Goal: Task Accomplishment & Management: Manage account settings

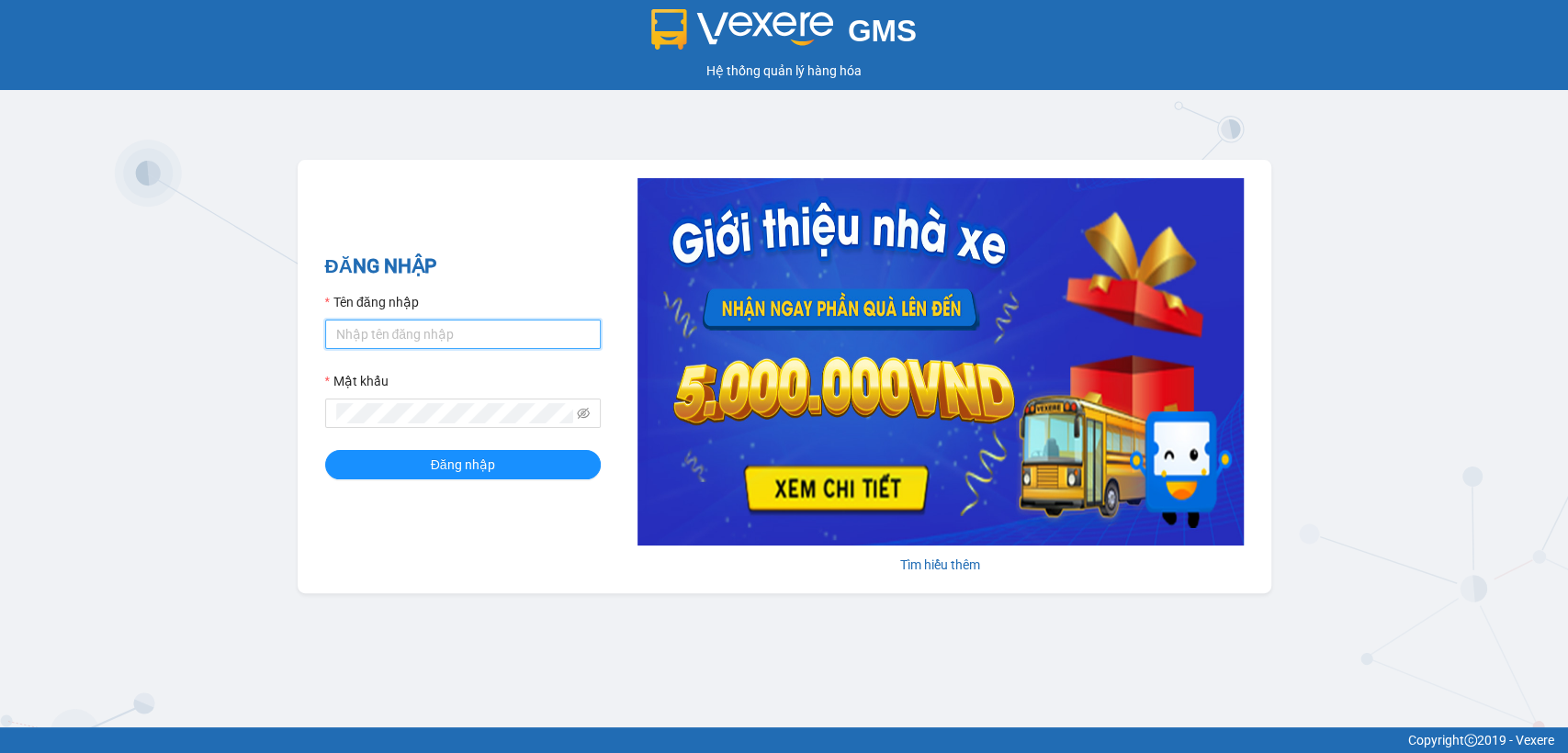
click at [573, 336] on input "Tên đăng nhập" at bounding box center [462, 335] width 275 height 30
type input "thanhttl.thoidai"
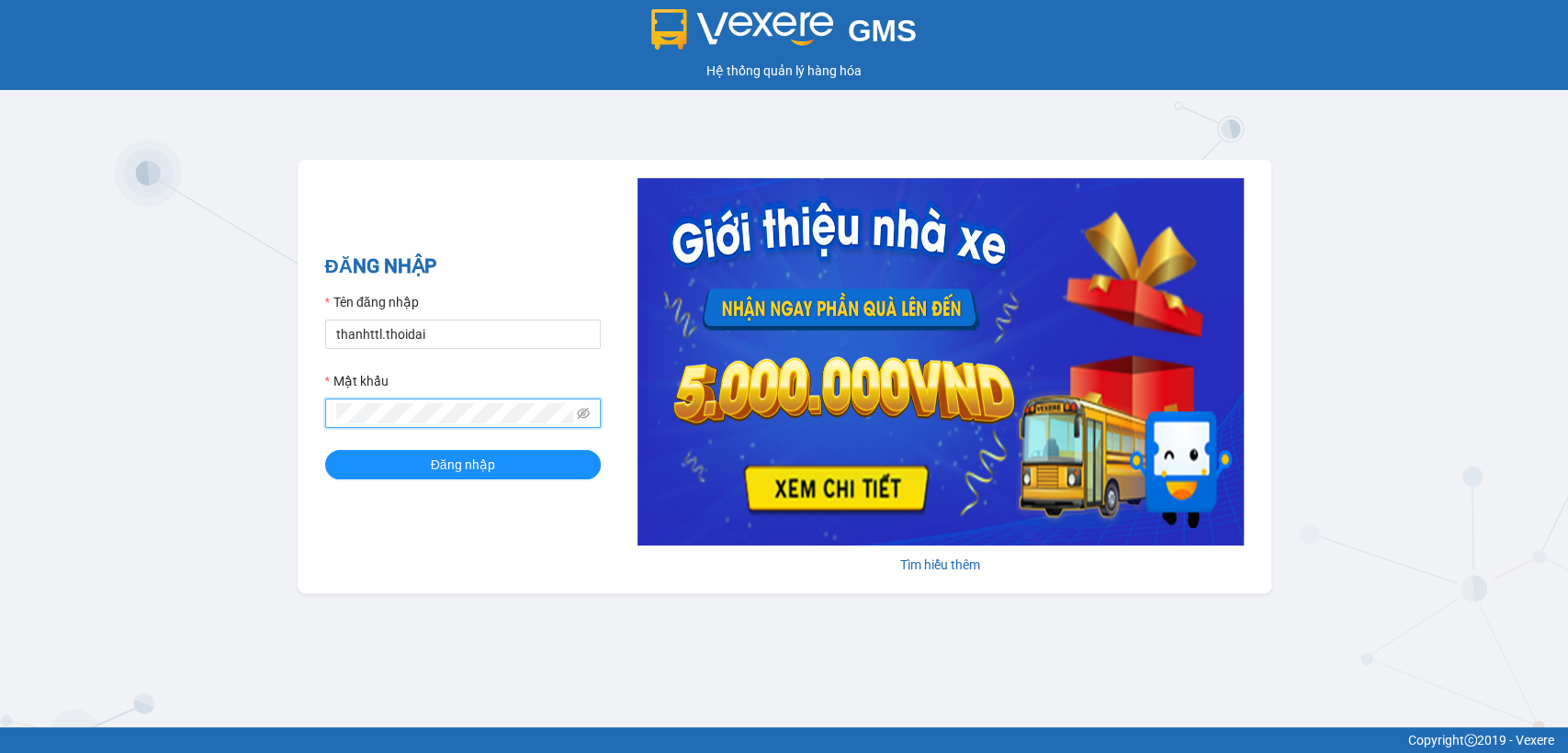
click at [325, 450] on button "Đăng nhập" at bounding box center [462, 465] width 275 height 30
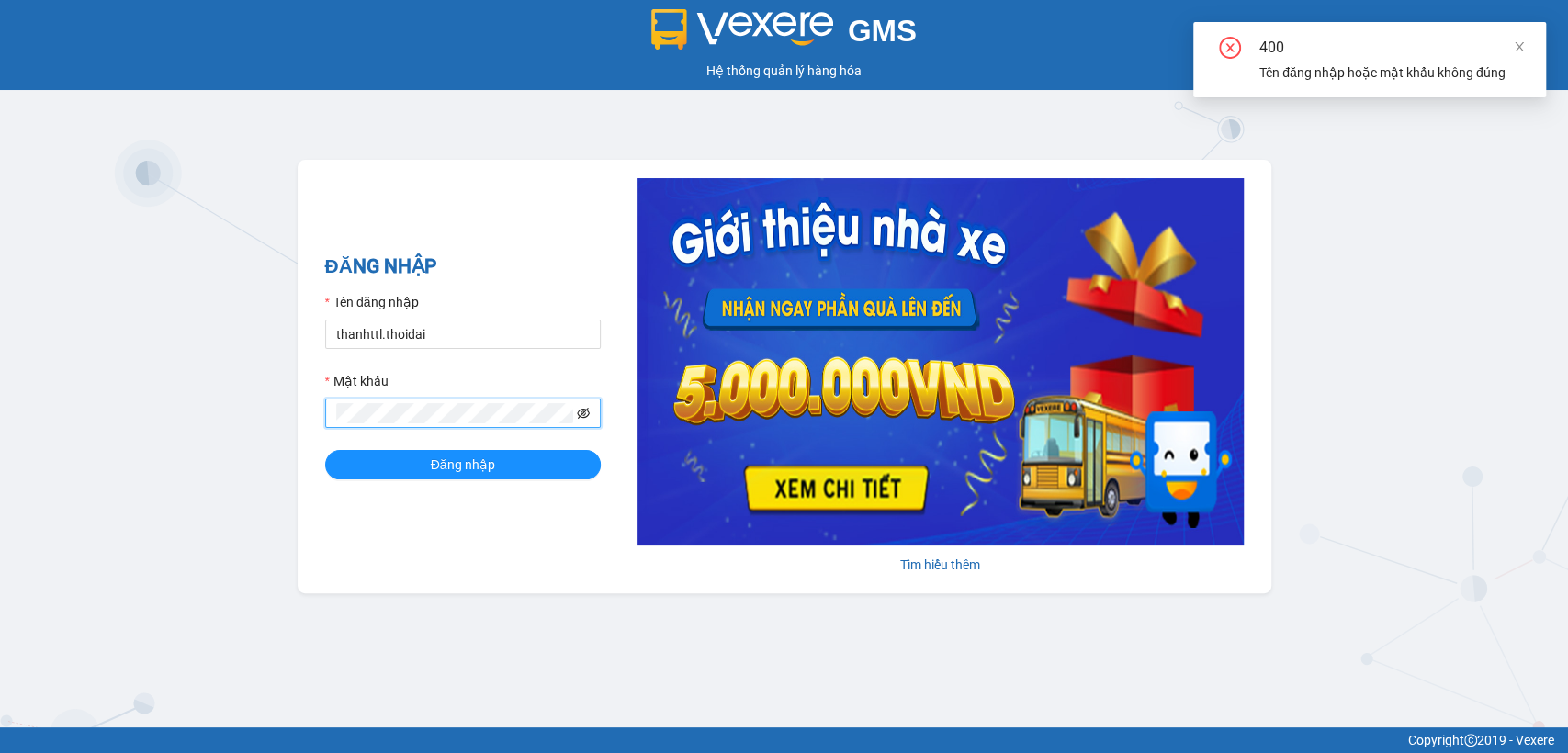
click at [581, 416] on icon "eye-invisible" at bounding box center [582, 412] width 13 height 13
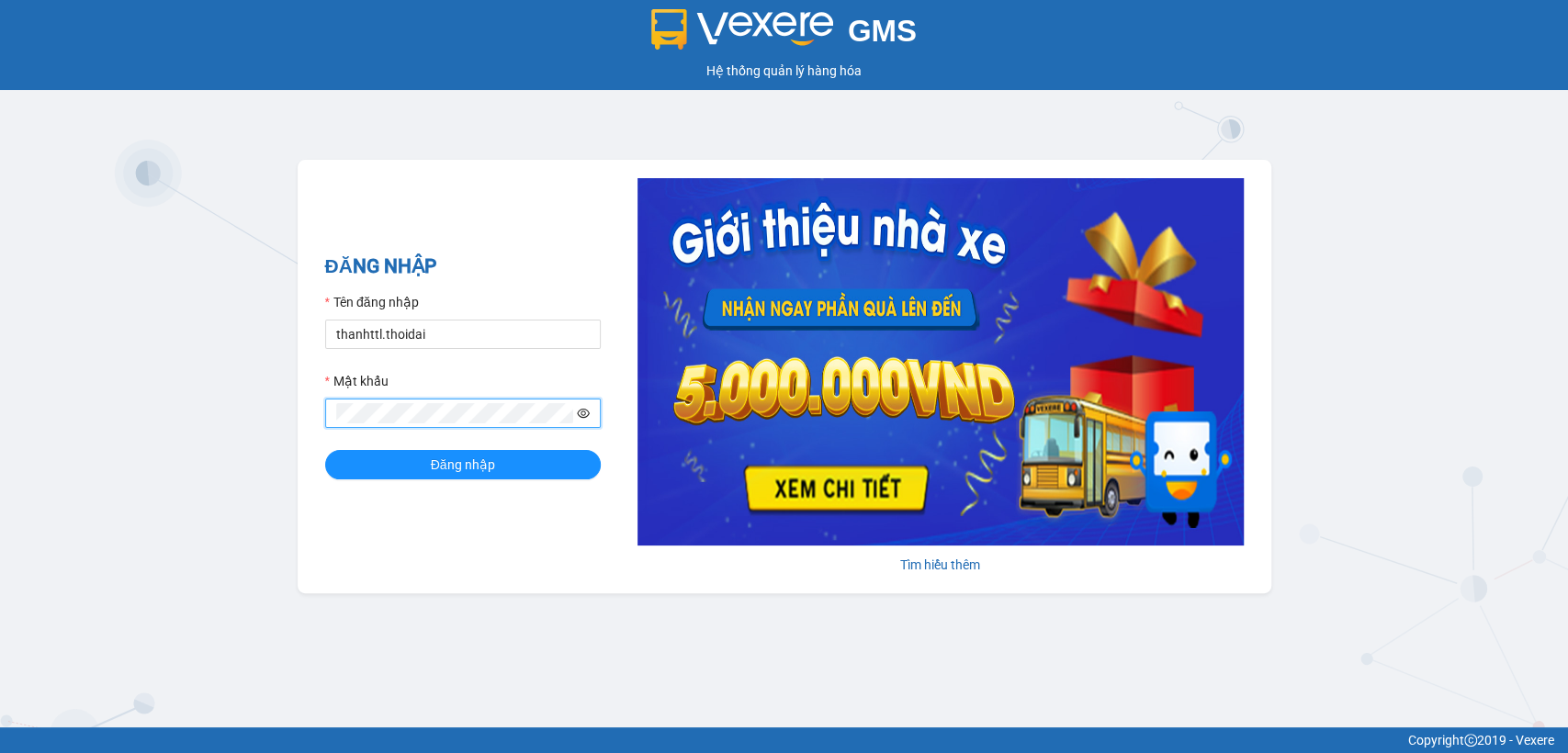
click at [325, 450] on button "Đăng nhập" at bounding box center [462, 465] width 275 height 30
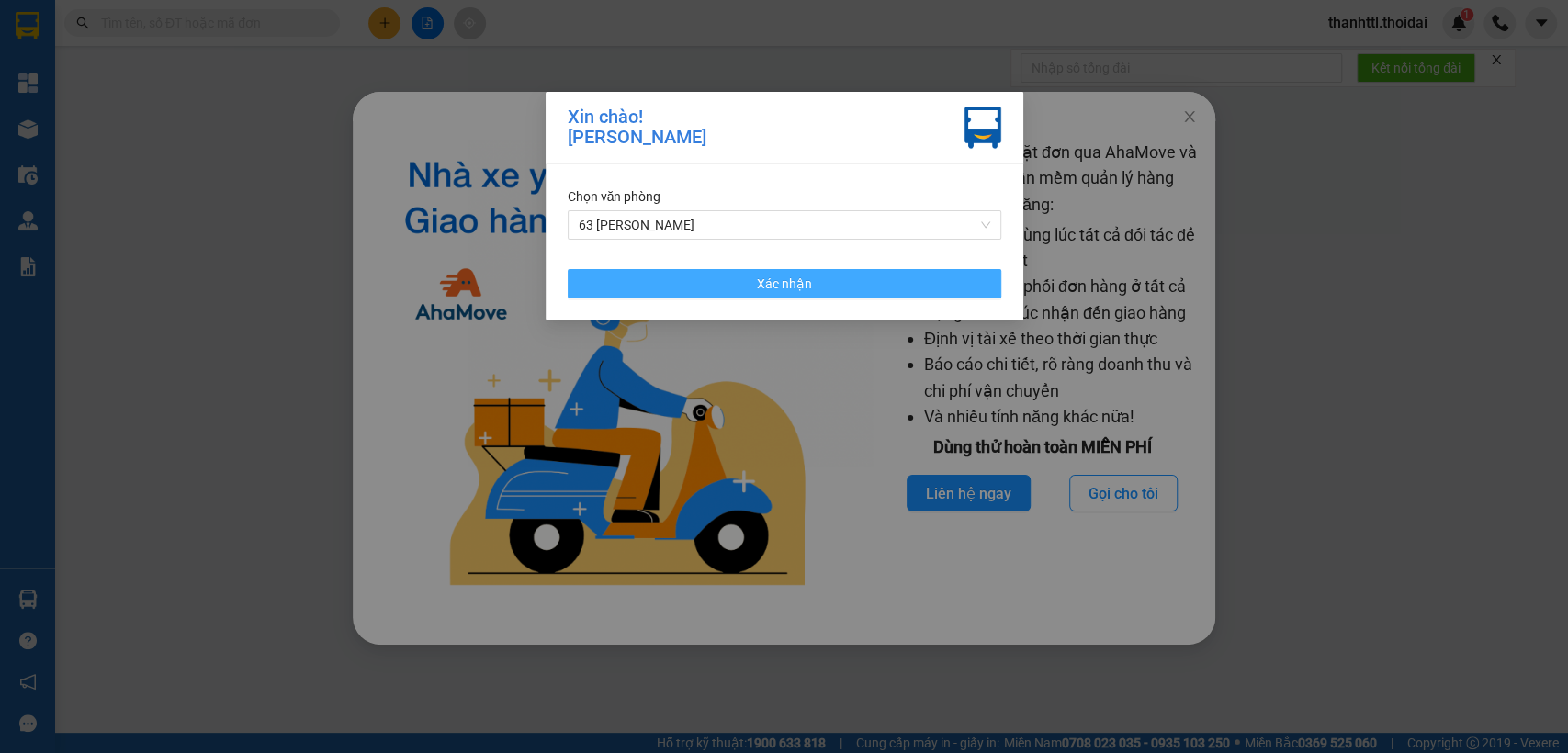
click at [630, 286] on button "Xác nhận" at bounding box center [784, 284] width 433 height 30
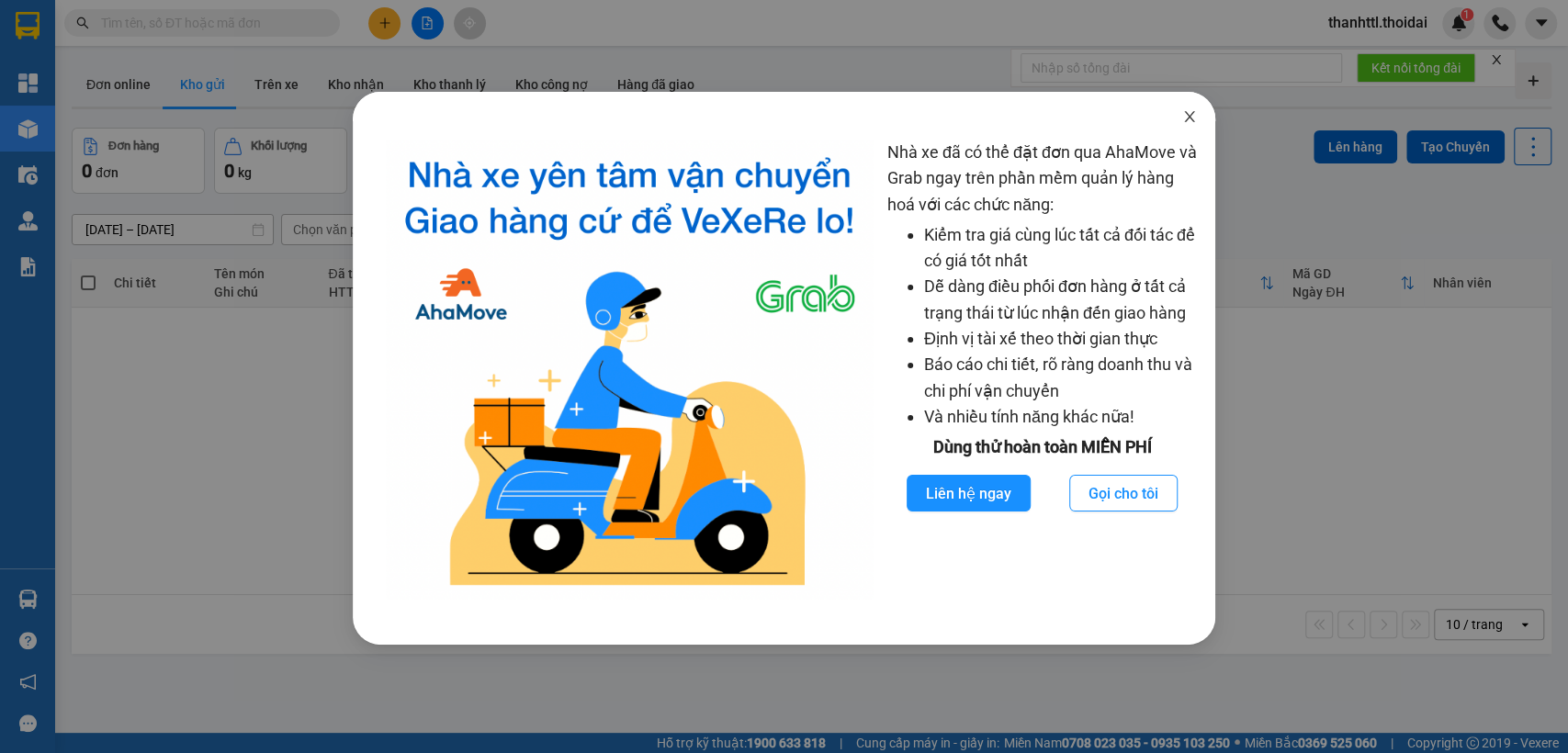
click at [1189, 109] on icon "close" at bounding box center [1189, 116] width 15 height 15
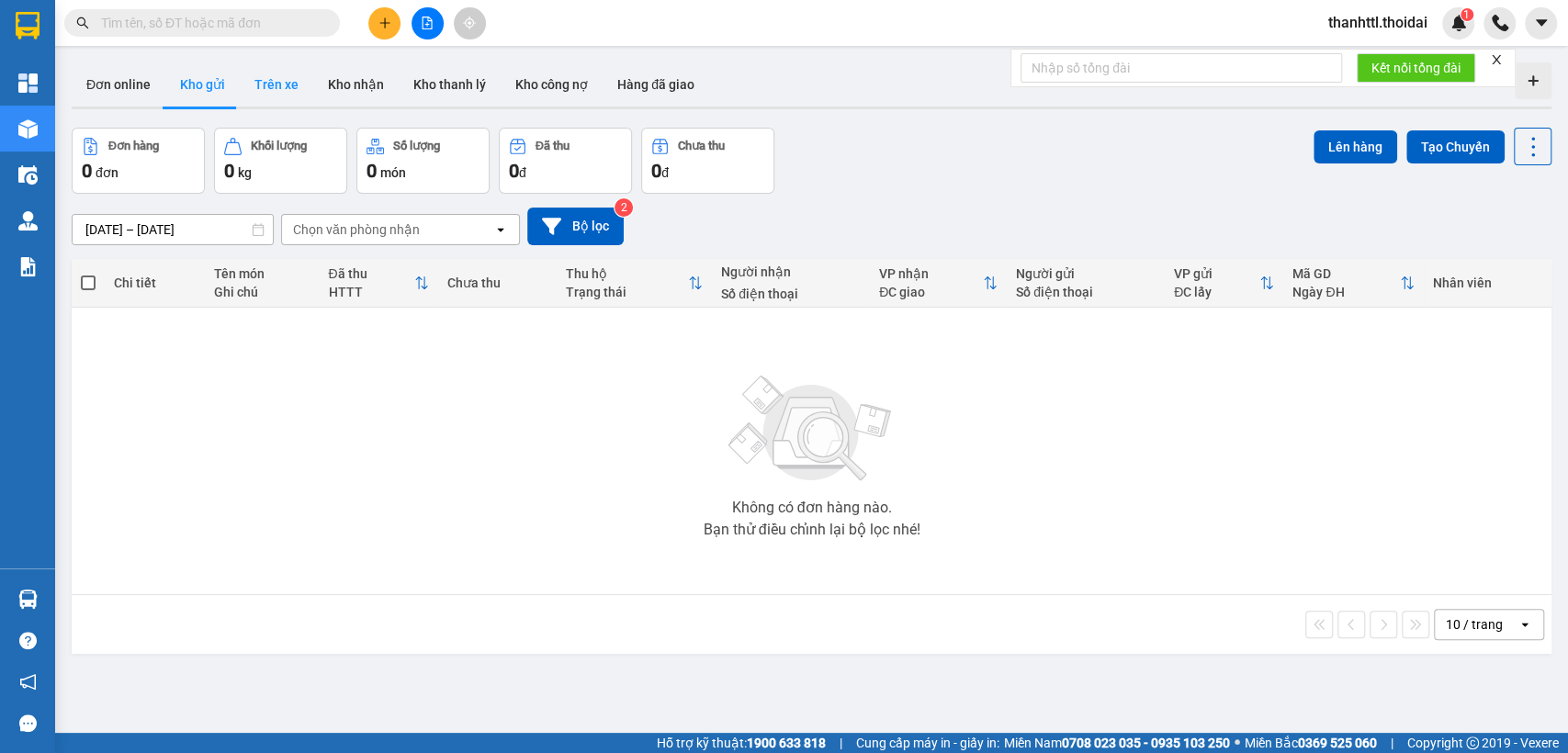
click at [272, 71] on button "Trên xe" at bounding box center [276, 84] width 74 height 44
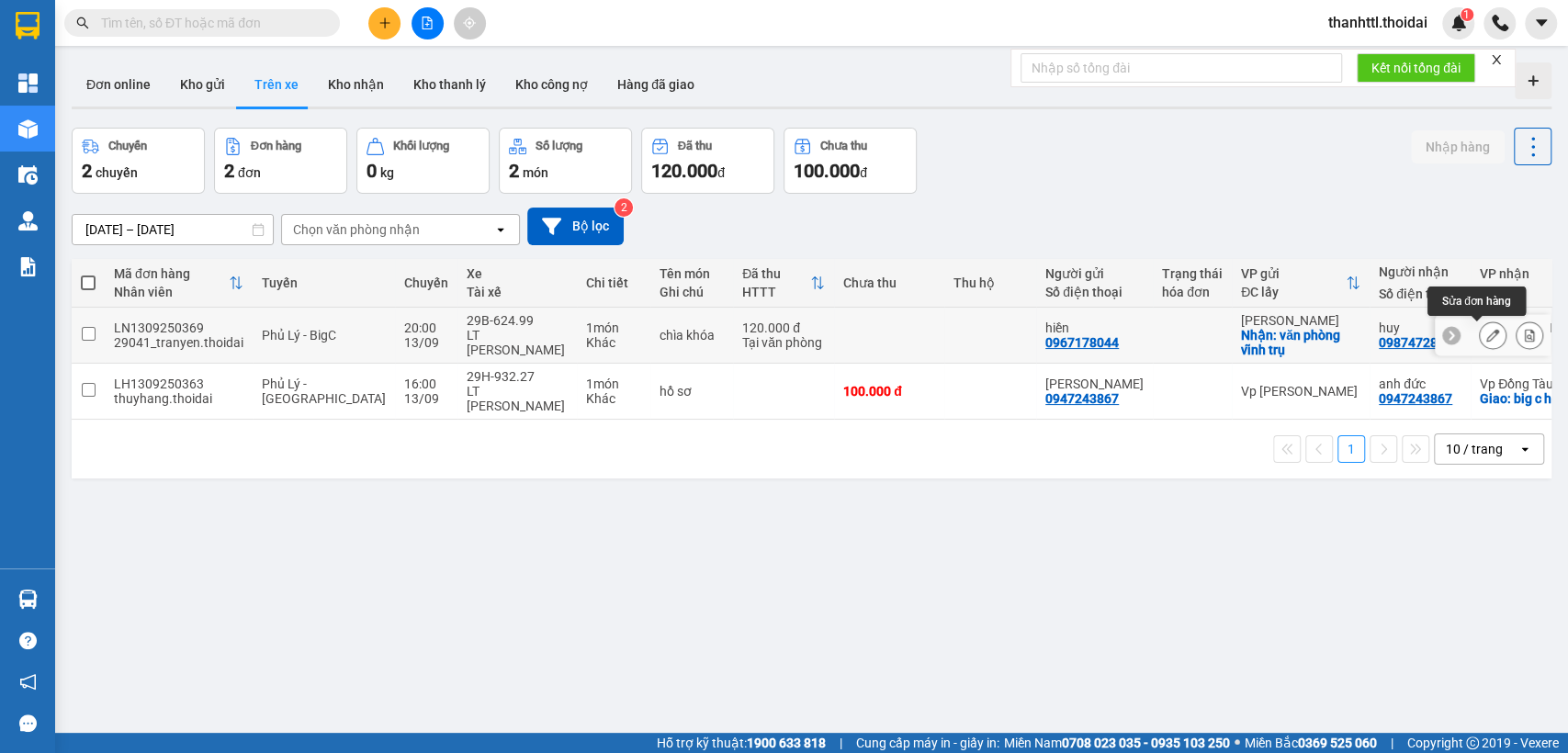
click at [1485, 335] on button at bounding box center [1492, 336] width 26 height 32
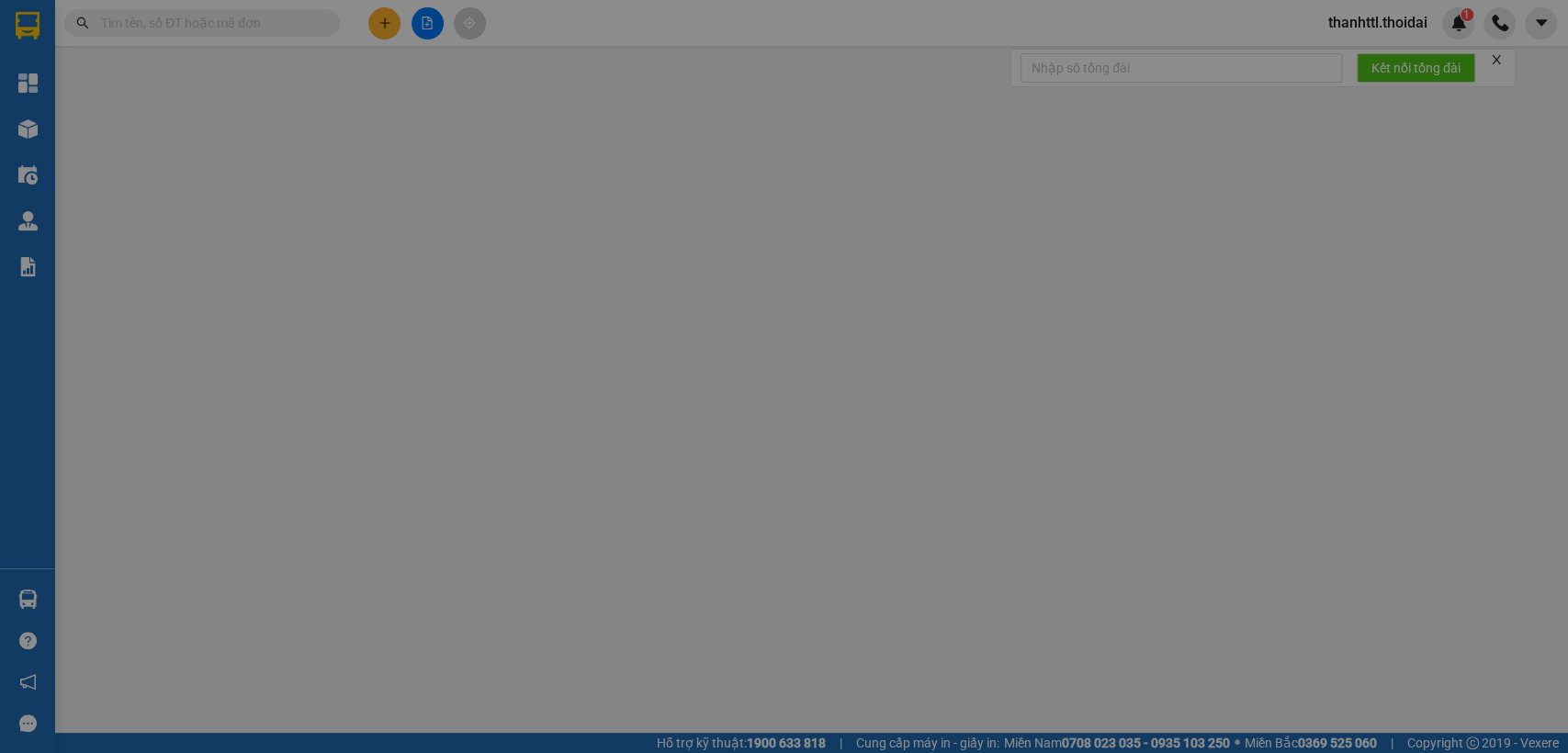
type input "0967178044"
type input "hiền"
checkbox input "true"
type input "văn phòng vĩnh trụ"
type input "0987472888"
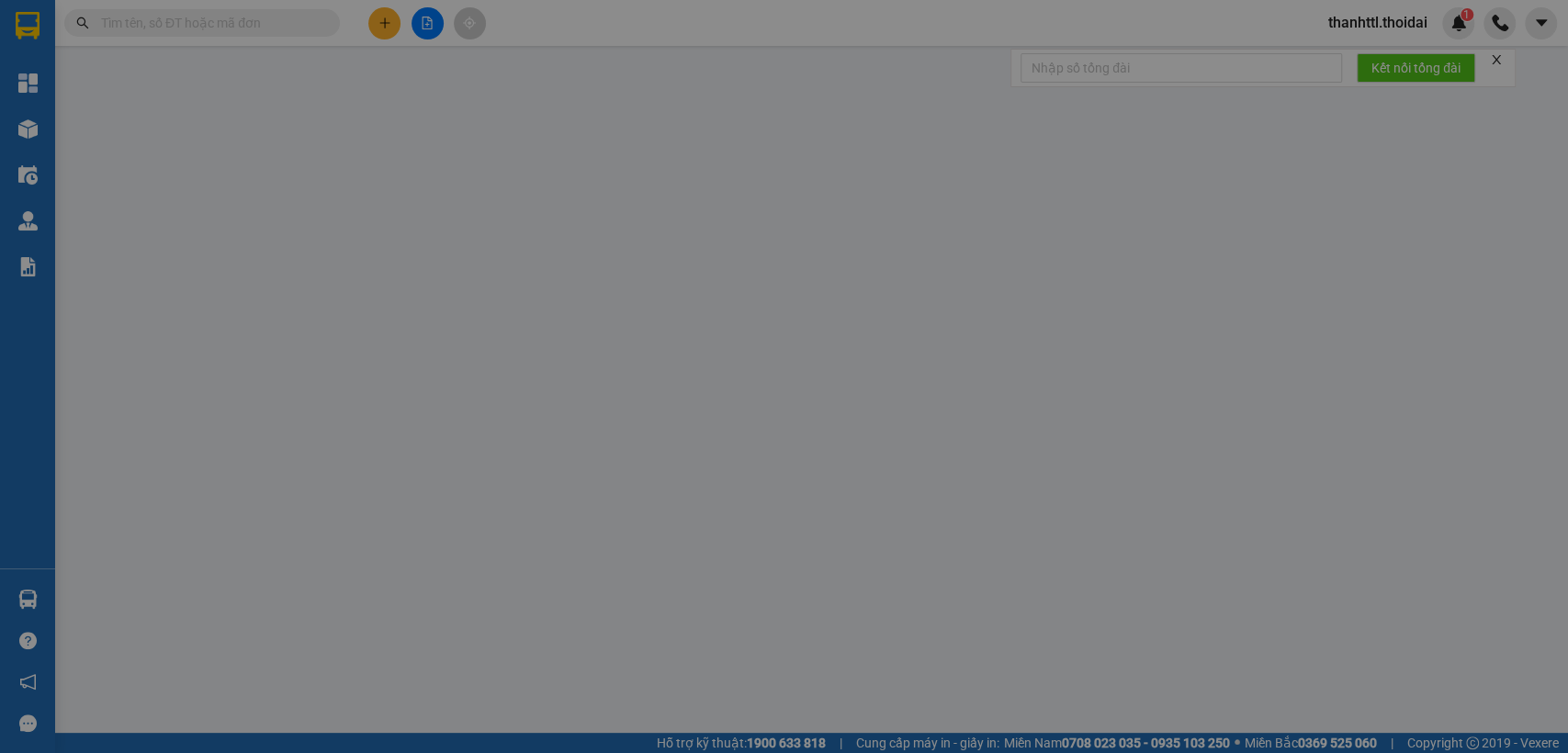
type input "huy"
type input "sô 7 ttt"
type input "120.000"
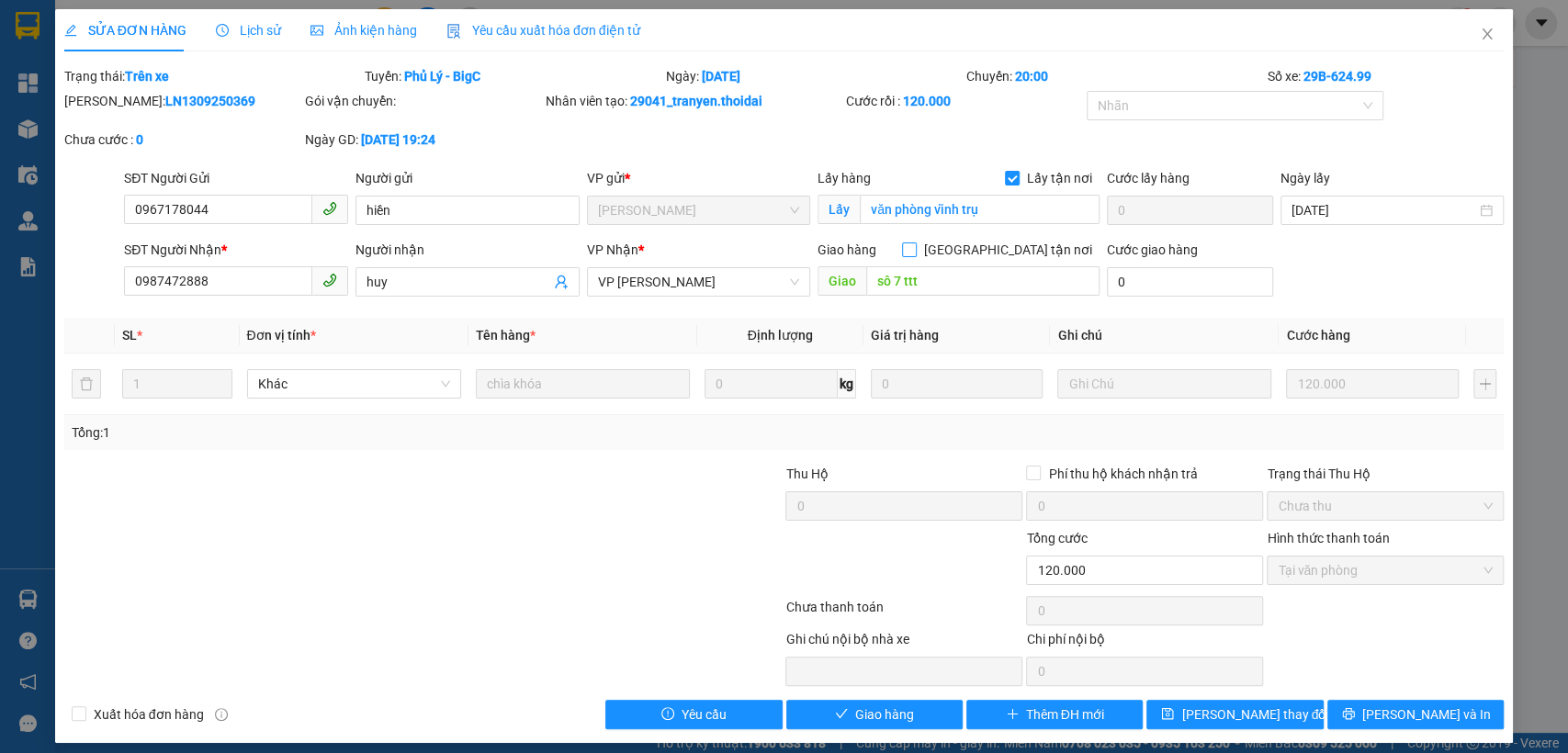
click at [916, 247] on span at bounding box center [909, 249] width 15 height 15
click at [915, 247] on input "[GEOGRAPHIC_DATA] tận nơi" at bounding box center [908, 248] width 13 height 13
checkbox input "true"
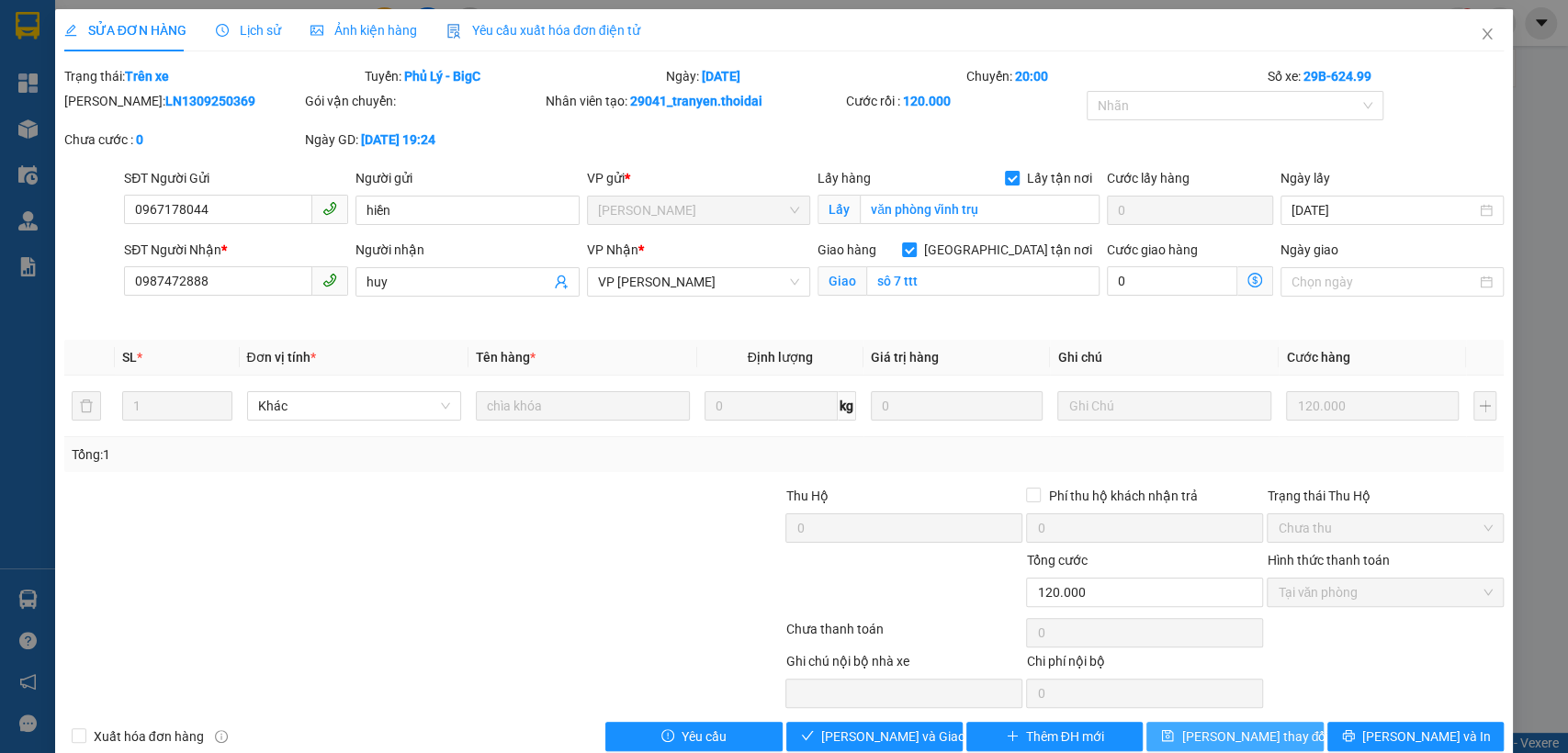
click at [1251, 740] on span "[PERSON_NAME] thay đổi" at bounding box center [1255, 736] width 147 height 20
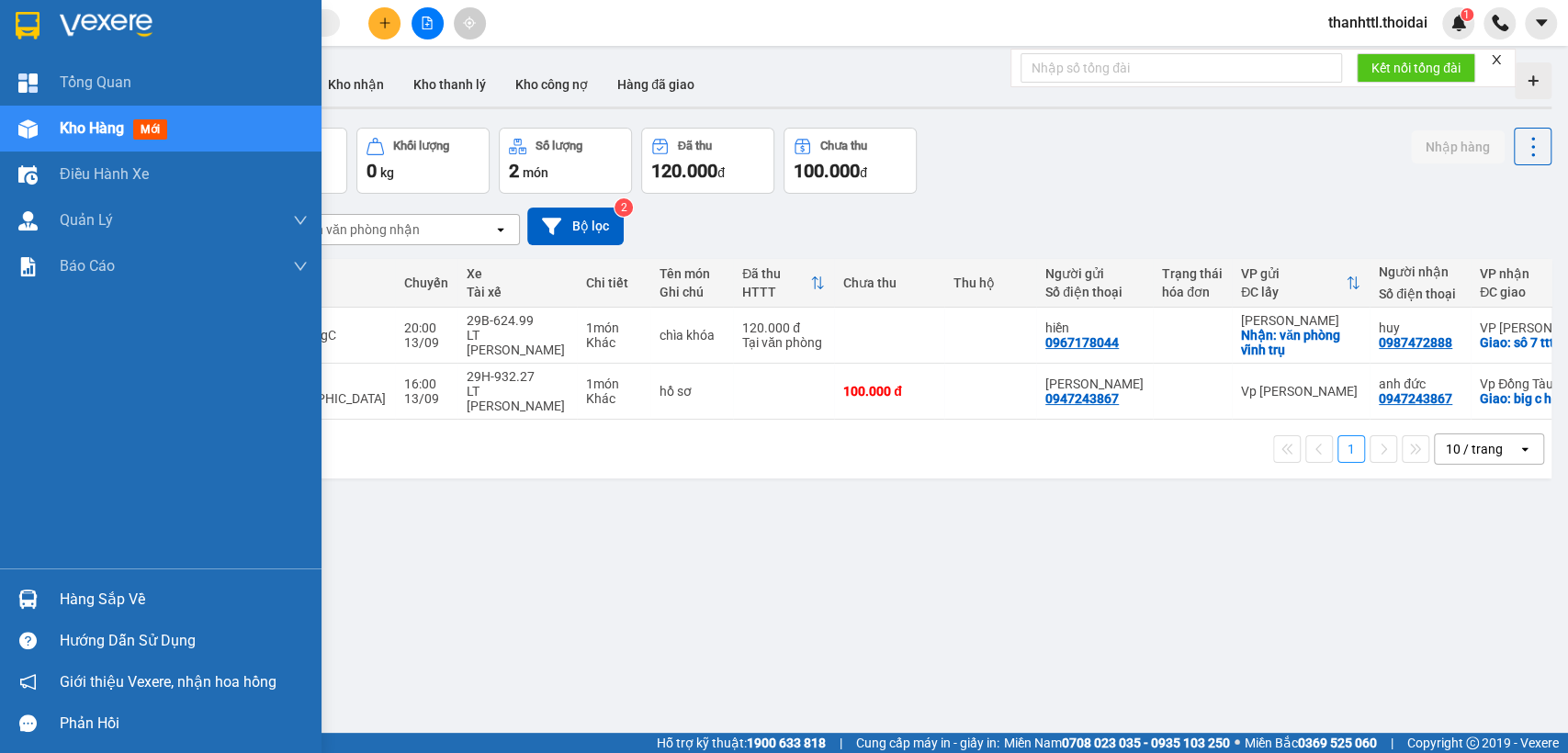
click at [63, 600] on div "Hàng sắp về" at bounding box center [184, 600] width 248 height 28
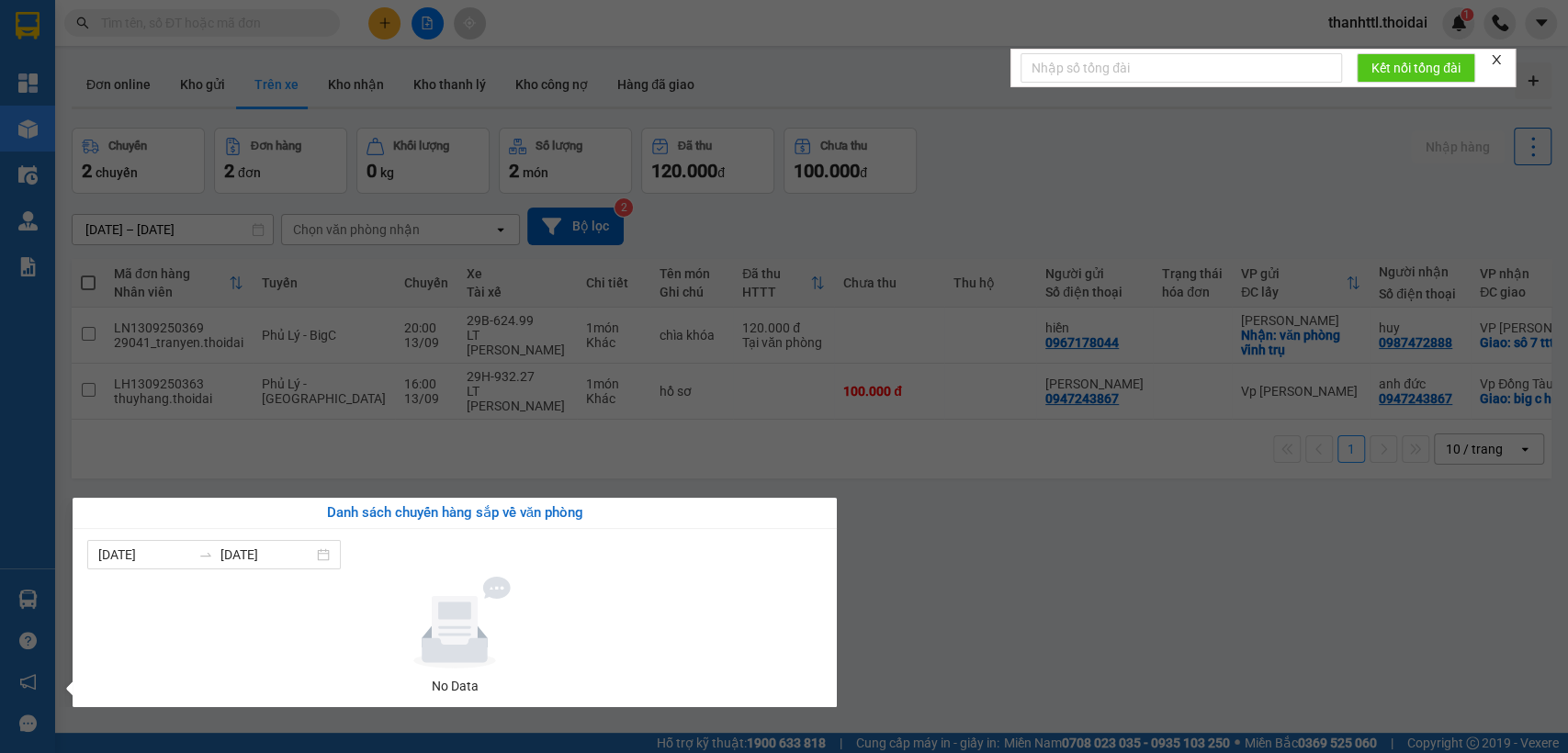
click at [998, 577] on section "Kết quả tìm kiếm ( 0 ) Bộ lọc No Data thanhttl.thoidai 1 Tổng Quan Kho hàng mới…" at bounding box center [784, 376] width 1568 height 753
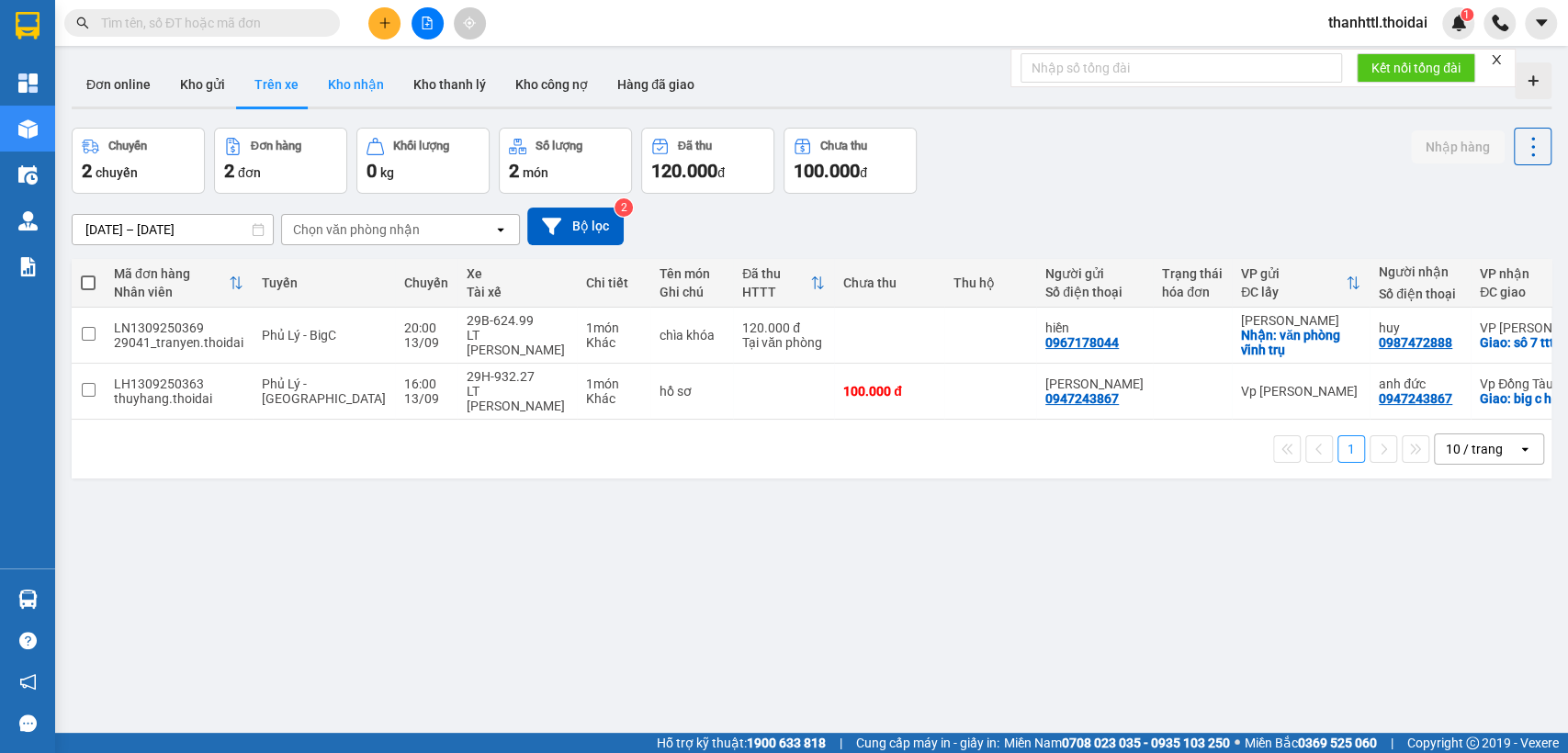
click at [347, 85] on button "Kho nhận" at bounding box center [356, 84] width 85 height 44
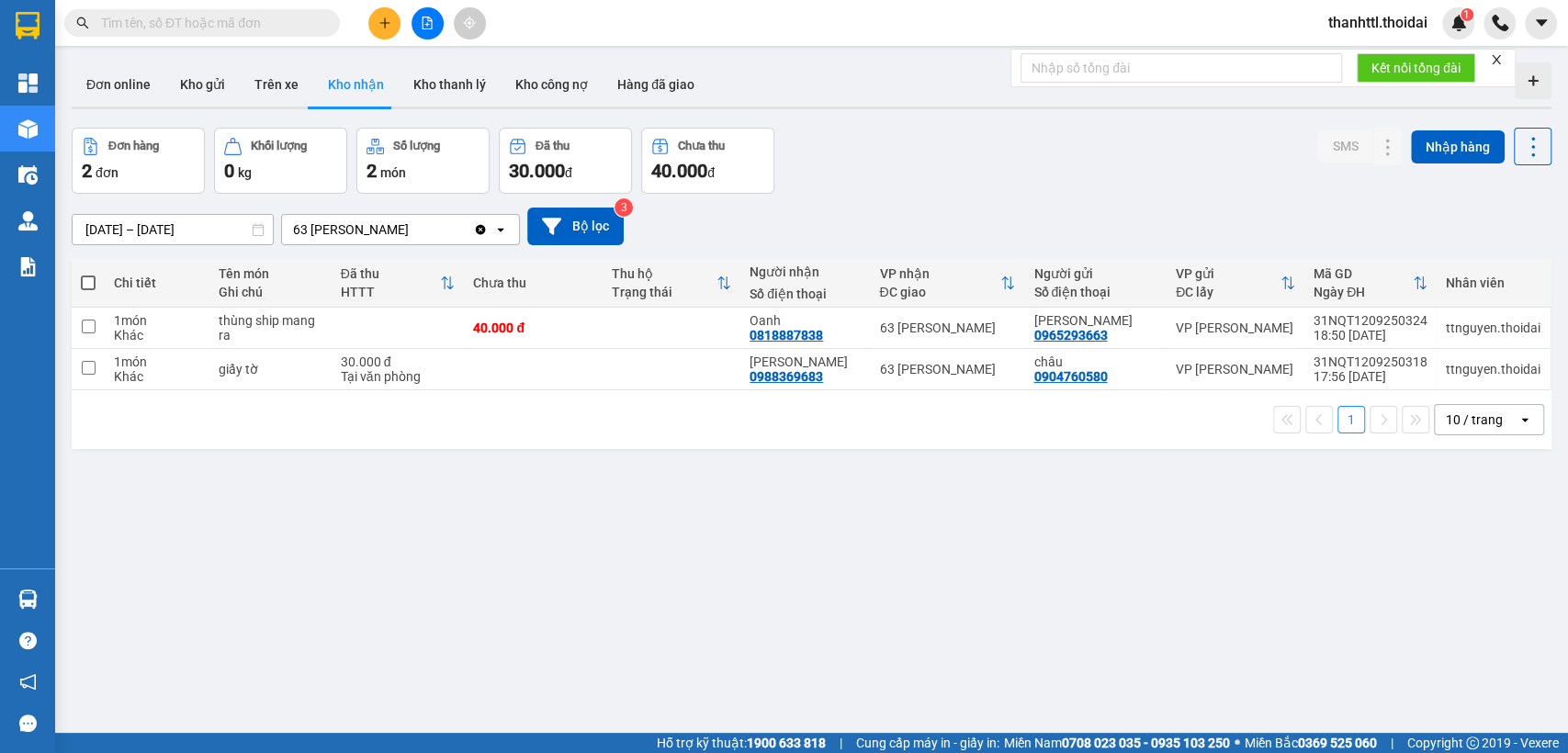
click at [501, 232] on icon "open" at bounding box center [500, 229] width 15 height 15
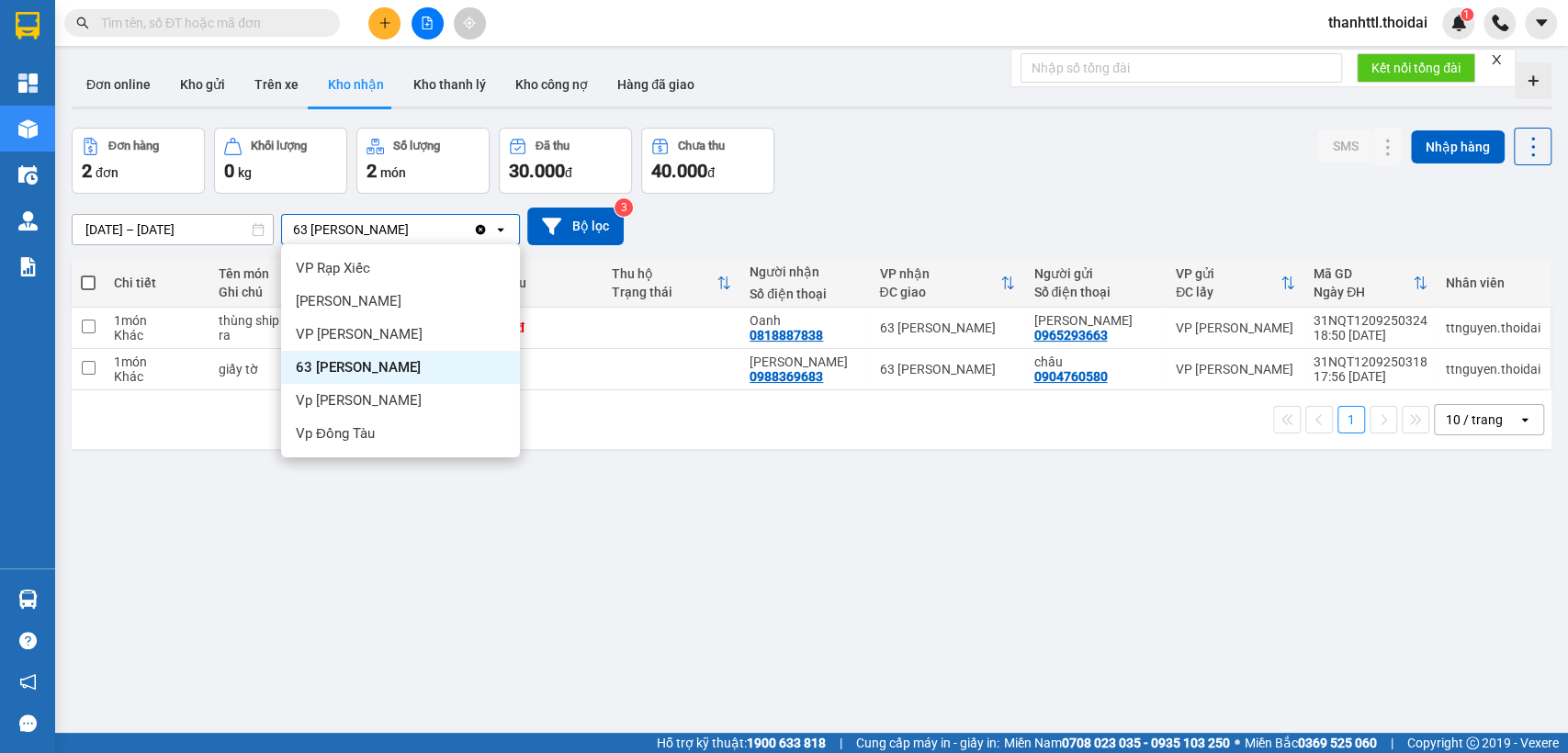
click at [394, 374] on span "63 [PERSON_NAME]" at bounding box center [359, 367] width 125 height 18
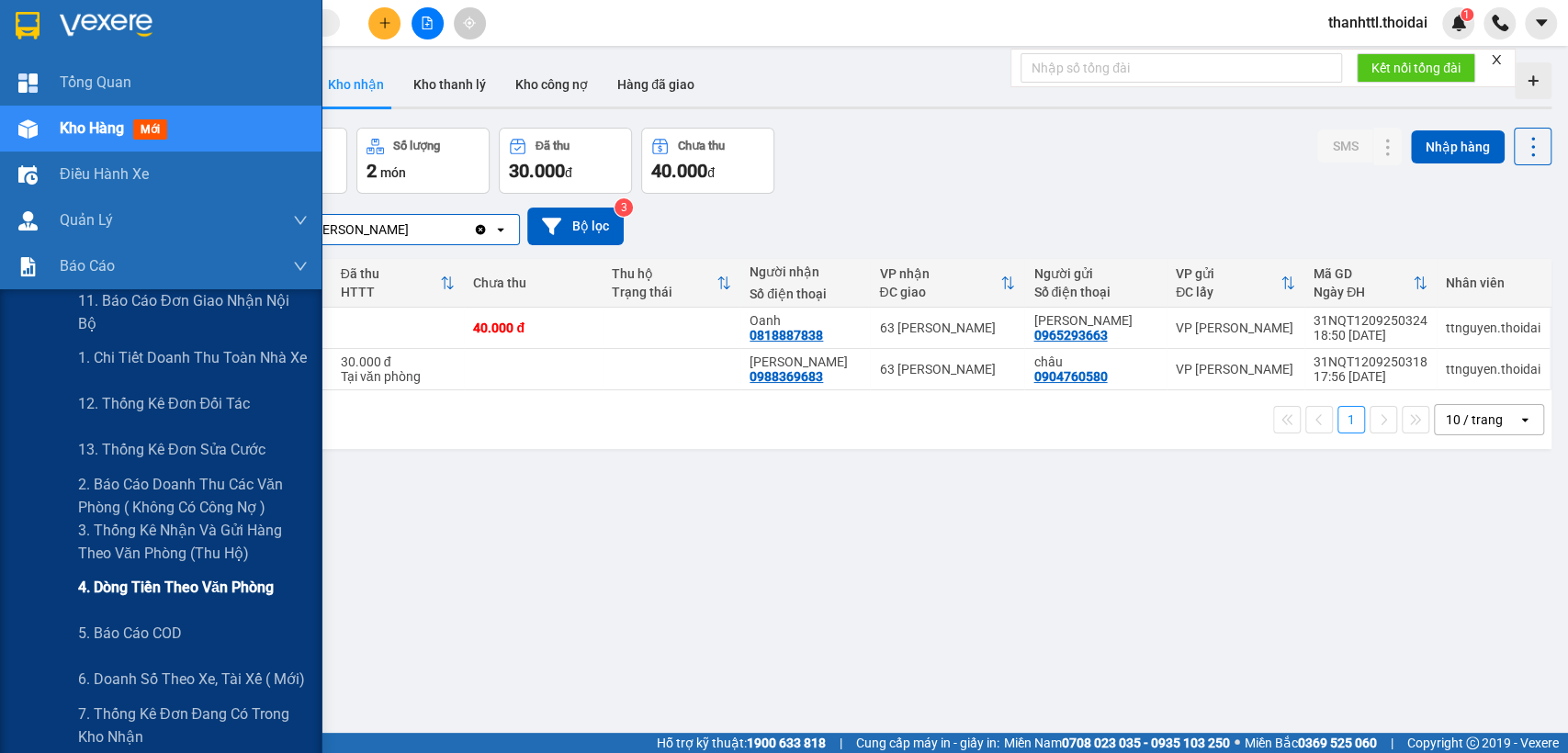
click at [141, 591] on span "4. Dòng tiền theo văn phòng" at bounding box center [176, 587] width 196 height 23
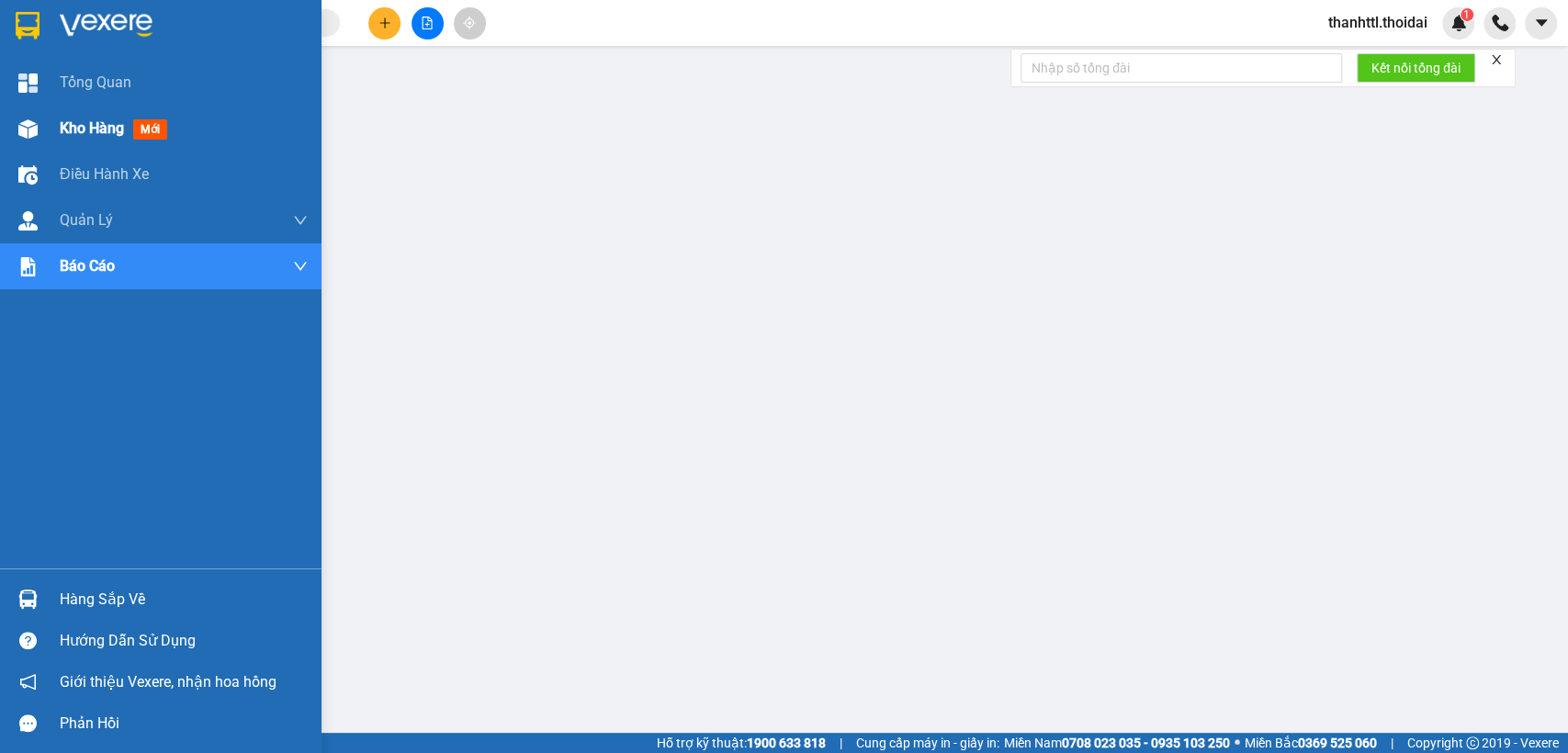
click at [67, 127] on span "Kho hàng" at bounding box center [91, 128] width 65 height 18
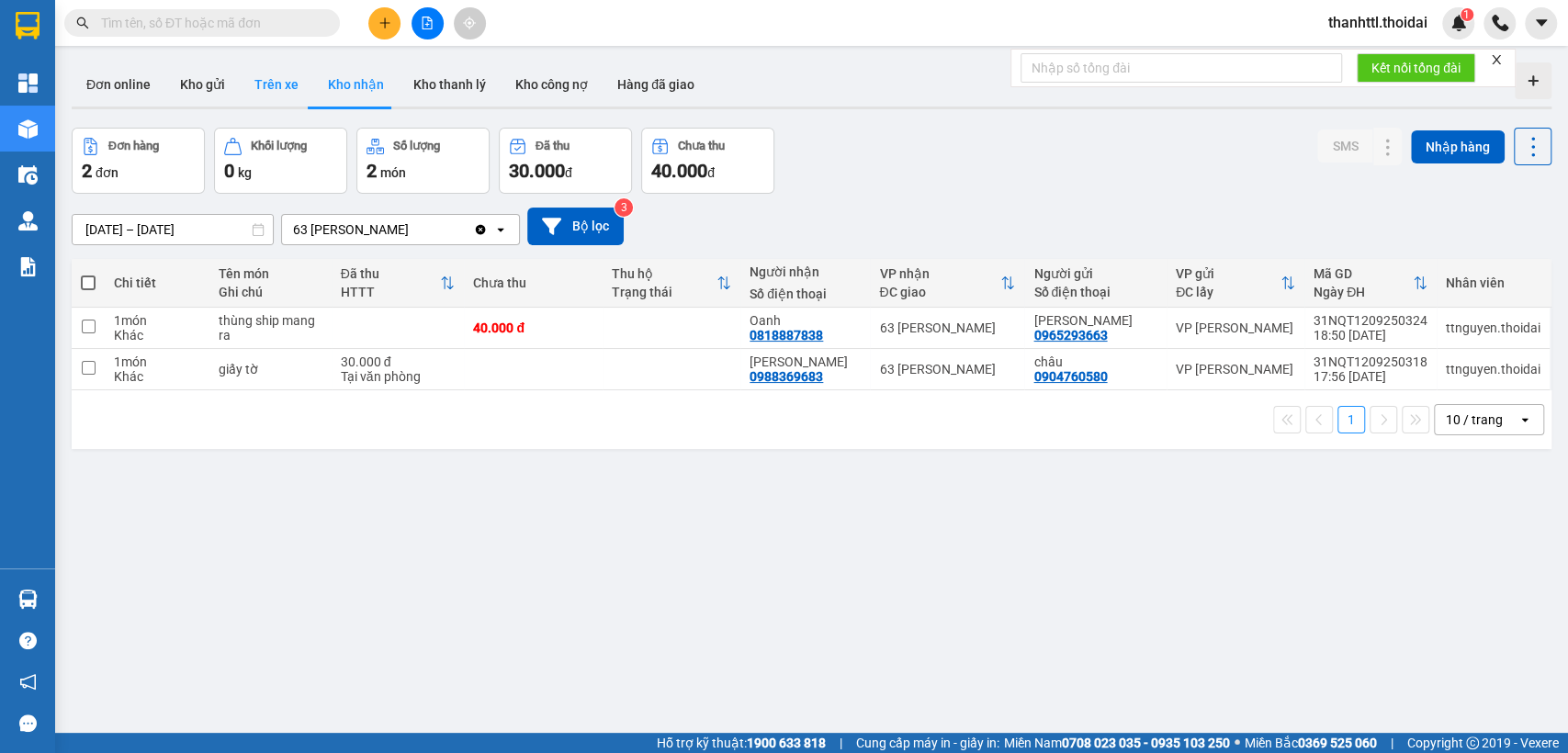
click at [276, 95] on button "Trên xe" at bounding box center [276, 84] width 74 height 44
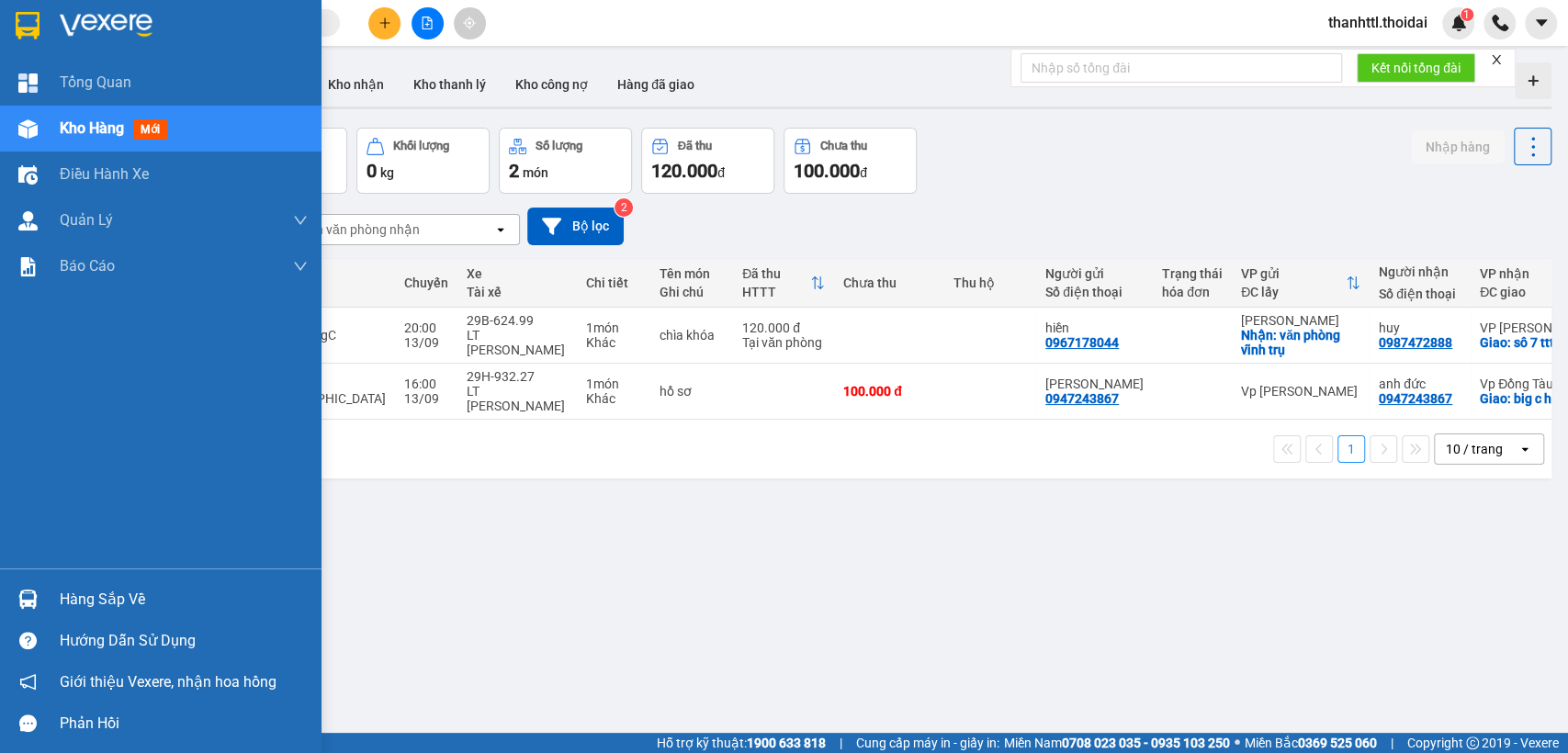
click at [95, 606] on div "Hàng sắp về" at bounding box center [184, 600] width 248 height 28
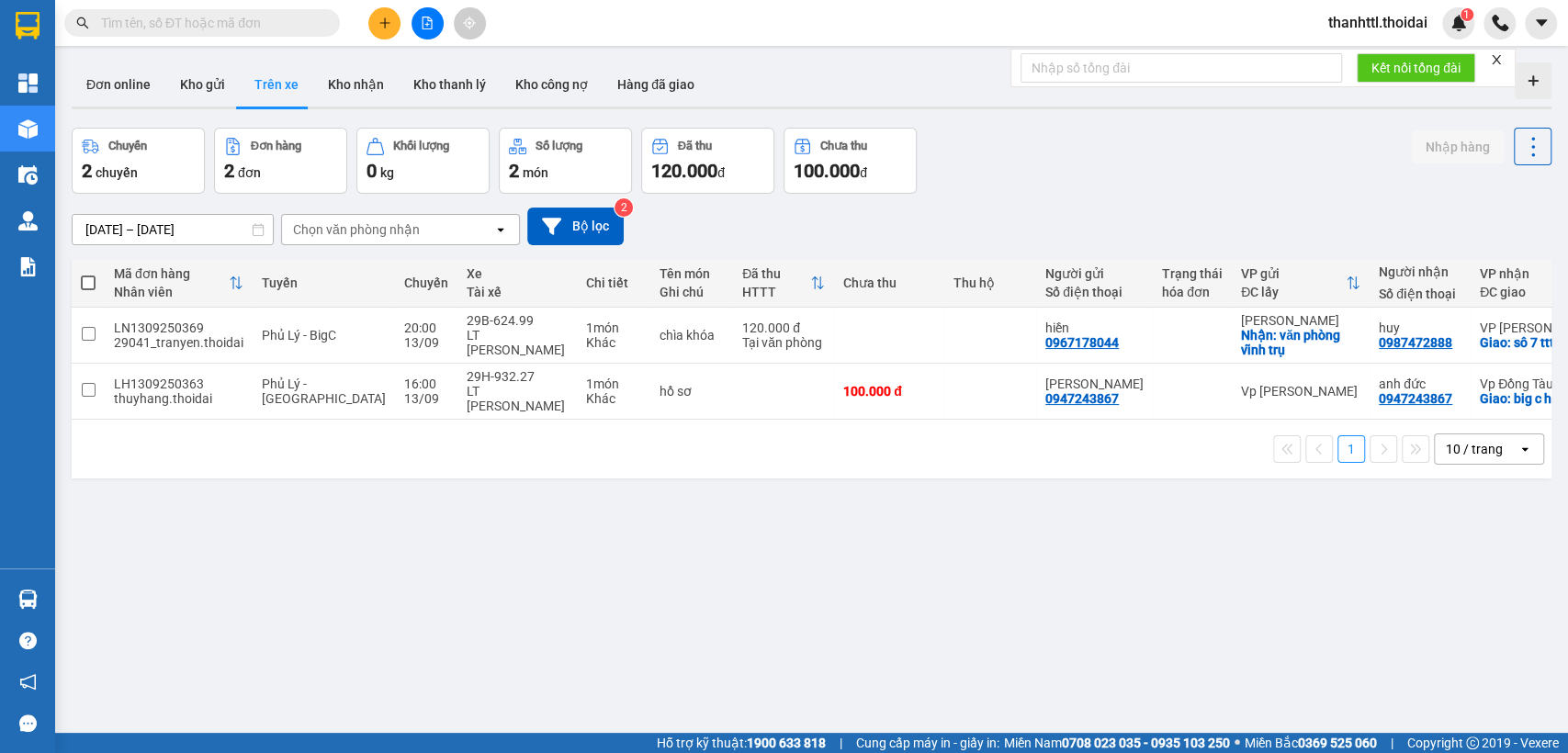
drag, startPoint x: 1026, startPoint y: 566, endPoint x: 653, endPoint y: 349, distance: 431.5
click at [1027, 562] on section "Kết quả tìm kiếm ( 0 ) Bộ lọc No Data thanhttl.thoidai 1 Tổng Quan Kho hàng mới…" at bounding box center [784, 376] width 1568 height 753
